Goal: Transaction & Acquisition: Purchase product/service

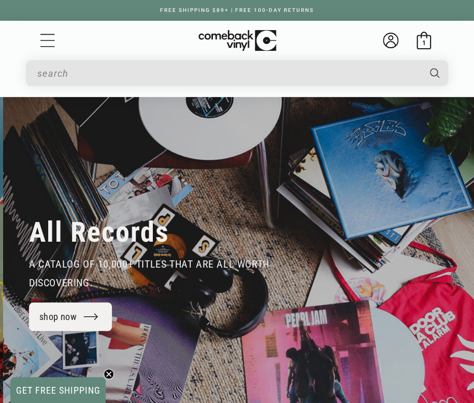
scroll to position [0, 948]
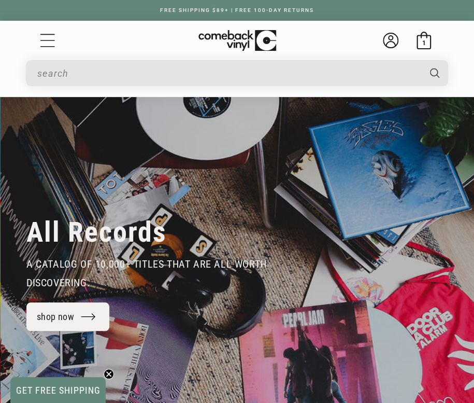
click at [158, 83] on input "When autocomplete results are available use up and down arrows to review and en…" at bounding box center [228, 73] width 382 height 21
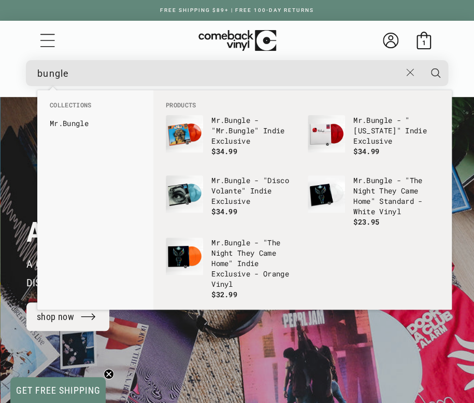
type input "bungle"
click at [422, 60] on button "Search" at bounding box center [435, 73] width 27 height 26
click at [159, 73] on input "bungle" at bounding box center [218, 73] width 363 height 21
click at [422, 60] on button "Search" at bounding box center [435, 73] width 27 height 26
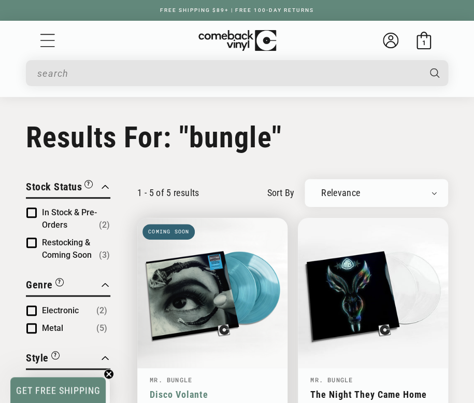
type input "bungle"
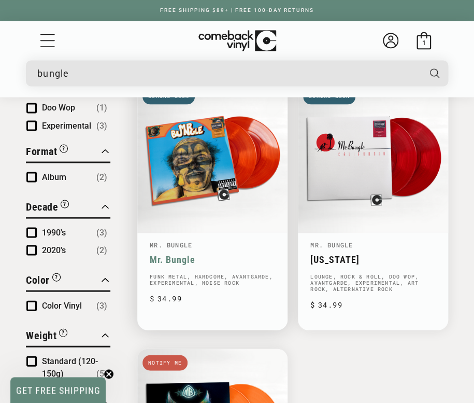
scroll to position [424, 0]
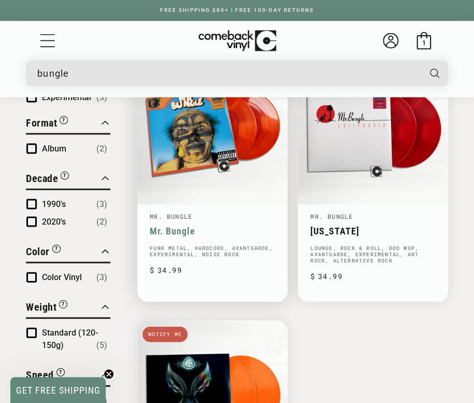
click at [176, 211] on link "Mr. Bungle" at bounding box center [171, 215] width 43 height 8
